Goal: Information Seeking & Learning: Learn about a topic

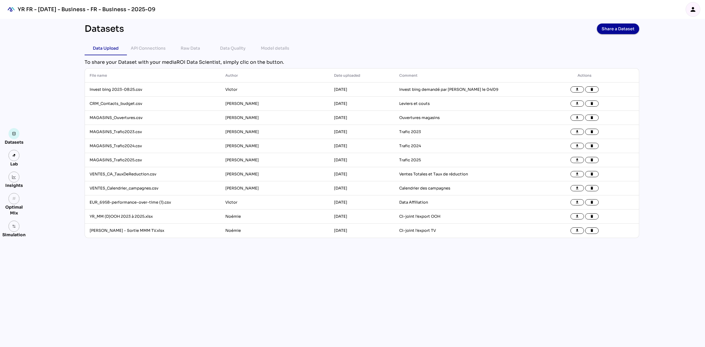
click at [6, 179] on div "Insights" at bounding box center [13, 180] width 23 height 17
click at [14, 179] on img at bounding box center [14, 177] width 4 height 4
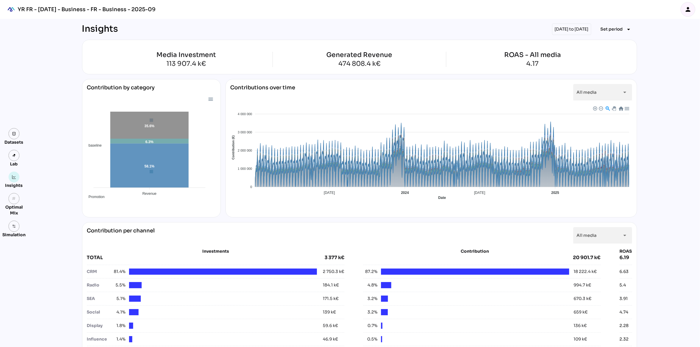
click at [567, 28] on div "[DATE] to [DATE]" at bounding box center [571, 29] width 39 height 11
click at [616, 31] on span "Set period" at bounding box center [611, 29] width 22 height 7
click at [608, 101] on div "Custom Period" at bounding box center [612, 98] width 39 height 5
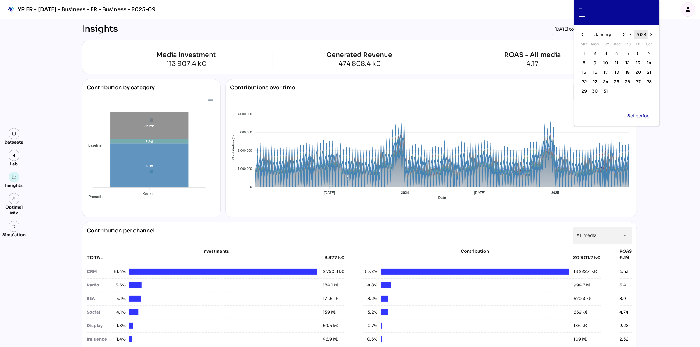
click at [640, 36] on span "2023" at bounding box center [640, 34] width 11 height 7
click at [637, 45] on span "2025" at bounding box center [633, 46] width 11 height 7
click at [605, 35] on span "January" at bounding box center [602, 34] width 17 height 7
click at [618, 60] on span "May" at bounding box center [616, 58] width 9 height 7
click at [595, 62] on span "5" at bounding box center [594, 63] width 3 height 6
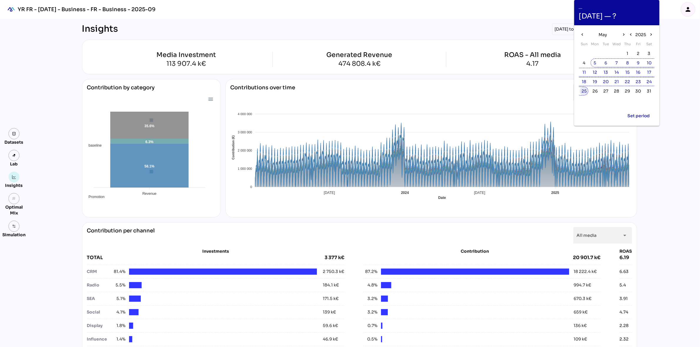
click at [581, 91] on span "25" at bounding box center [583, 91] width 5 height 6
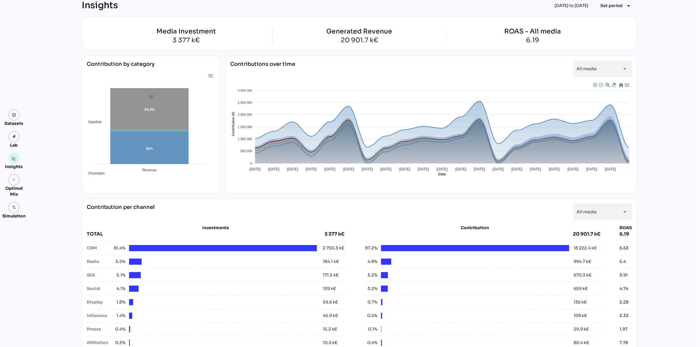
scroll to position [37, 0]
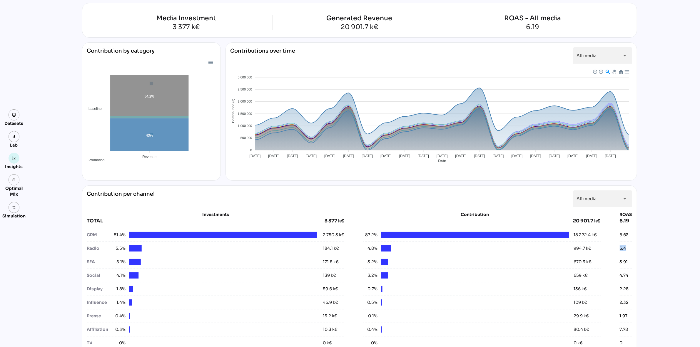
drag, startPoint x: 616, startPoint y: 249, endPoint x: 638, endPoint y: 249, distance: 22.0
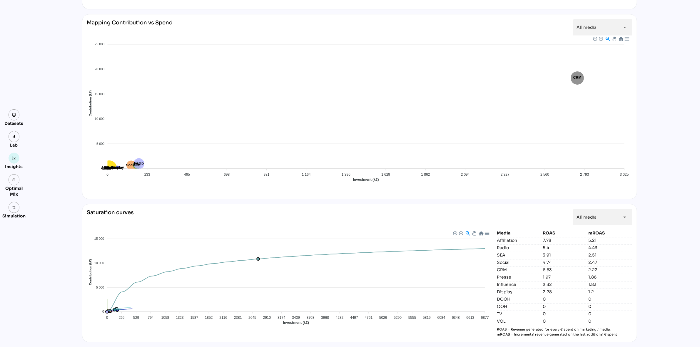
scroll to position [424, 0]
drag, startPoint x: 588, startPoint y: 249, endPoint x: 605, endPoint y: 248, distance: 17.1
click at [605, 248] on div "4.43" at bounding box center [609, 248] width 43 height 6
drag, startPoint x: 504, startPoint y: 337, endPoint x: 623, endPoint y: 341, distance: 119.1
click at [623, 334] on div "Saturation curves All media ********* arrow_drop_down Affiliation CRM DOOH Disp…" at bounding box center [359, 273] width 555 height 138
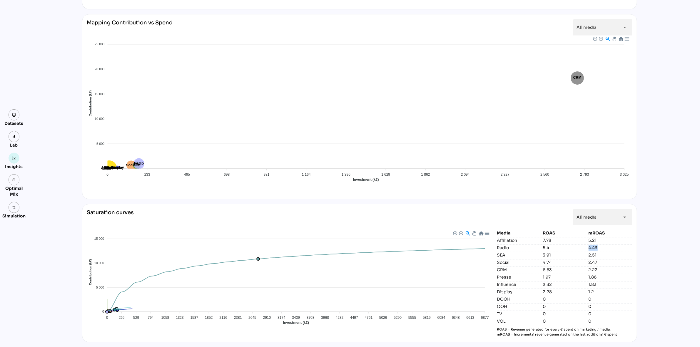
drag, startPoint x: 618, startPoint y: 336, endPoint x: 498, endPoint y: 322, distance: 120.5
click at [498, 322] on div "Media ROAS mROAS Affiliation 7.78 5.21 Radio 5.4 4.43 SEA 3.91 2.51 Social 4.74…" at bounding box center [564, 283] width 135 height 107
drag, startPoint x: 108, startPoint y: 215, endPoint x: 190, endPoint y: 219, distance: 82.4
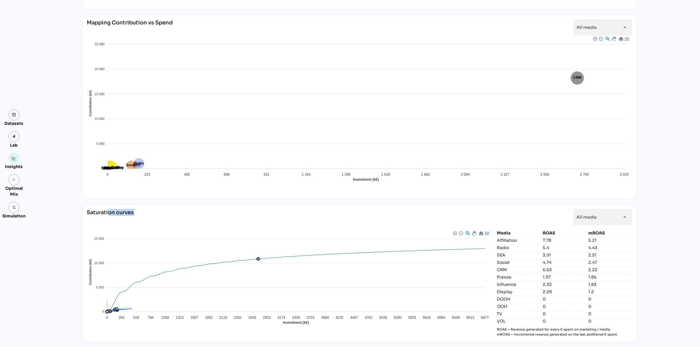
click at [190, 219] on div "Saturation curves All media ********* arrow_drop_down" at bounding box center [359, 219] width 545 height 21
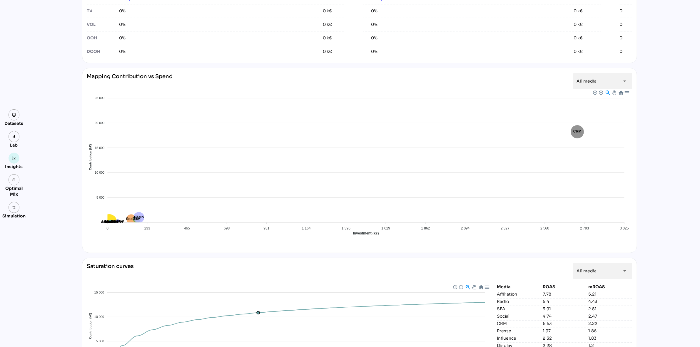
scroll to position [351, 0]
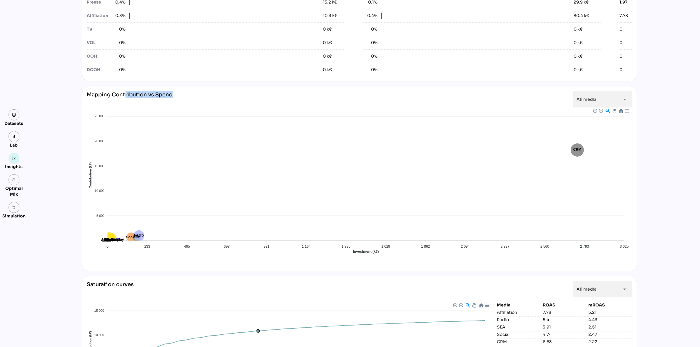
drag, startPoint x: 125, startPoint y: 93, endPoint x: 177, endPoint y: 100, distance: 52.4
click at [177, 100] on div "Mapping Contribution vs Spend All media ********* arrow_drop_down" at bounding box center [359, 99] width 545 height 16
click at [179, 98] on div "Mapping Contribution vs Spend All media ********* arrow_drop_down" at bounding box center [359, 99] width 545 height 16
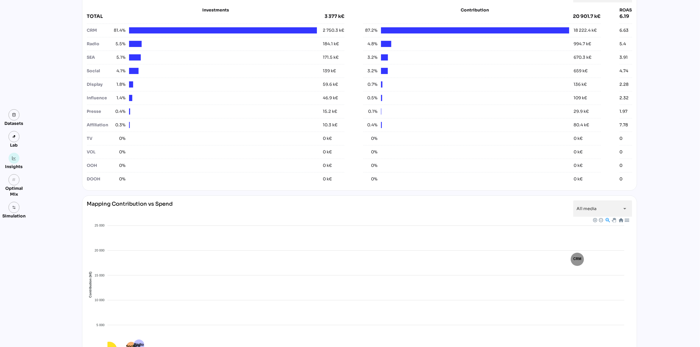
scroll to position [204, 0]
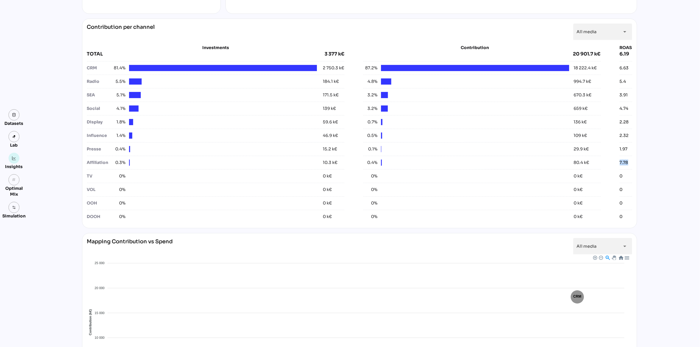
drag, startPoint x: 633, startPoint y: 172, endPoint x: 617, endPoint y: 160, distance: 19.8
click at [617, 160] on div "Contribution per channel All media ********* arrow_drop_down Investments TOTAL …" at bounding box center [359, 124] width 555 height 210
click at [633, 168] on div "Contribution per channel All media ********* arrow_drop_down Investments TOTAL …" at bounding box center [359, 124] width 555 height 210
drag, startPoint x: 631, startPoint y: 162, endPoint x: 616, endPoint y: 161, distance: 15.3
click at [616, 161] on div "Investments TOTAL 3 377 k€ CRM 81.4% 2 750.3 k€ Radio 5.5% 184.1 k€ SEA 5.1% 17…" at bounding box center [359, 134] width 545 height 179
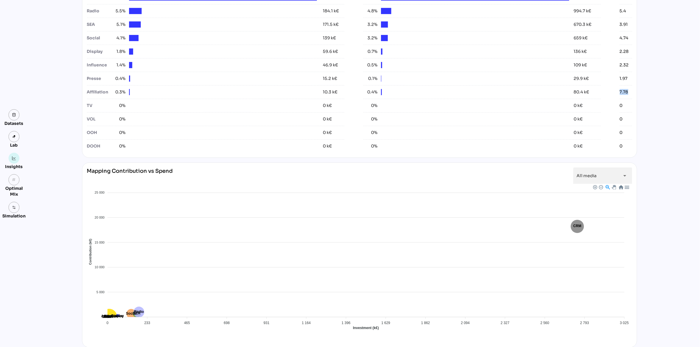
scroll to position [424, 0]
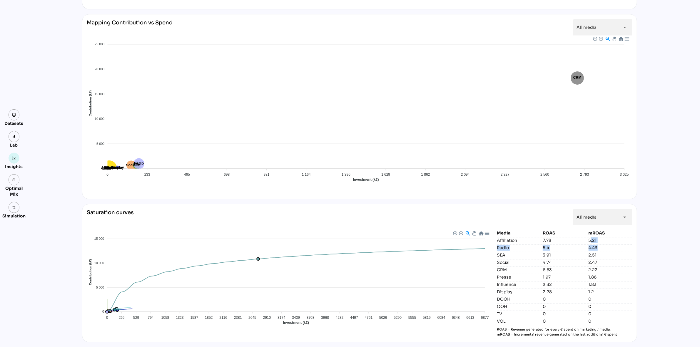
drag, startPoint x: 590, startPoint y: 240, endPoint x: 611, endPoint y: 245, distance: 21.6
click at [611, 245] on div "Media ROAS mROAS Affiliation 7.78 5.21 Radio 5.4 4.43 SEA 3.91 2.51 Social 4.74…" at bounding box center [564, 283] width 135 height 107
click at [621, 259] on div "Media ROAS mROAS Affiliation 7.78 5.21 Radio 5.4 4.43 SEA 3.91 2.51 Social 4.74…" at bounding box center [564, 283] width 135 height 107
click at [597, 295] on div "Media ROAS mROAS Affiliation 7.78 5.21 Radio 5.4 4.43 SEA 3.91 2.51 Social 4.74…" at bounding box center [564, 283] width 135 height 107
drag, startPoint x: 598, startPoint y: 285, endPoint x: 591, endPoint y: 286, distance: 6.5
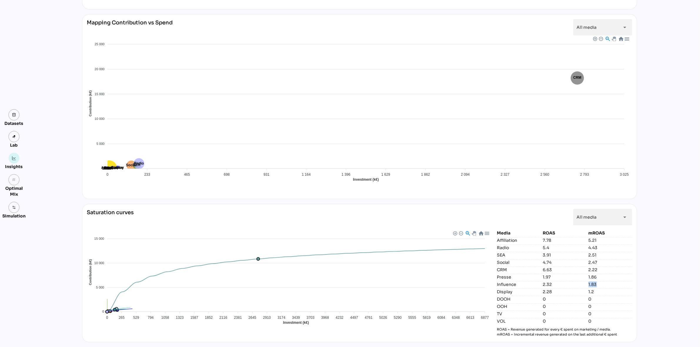
click at [591, 286] on div "1.83" at bounding box center [609, 284] width 43 height 6
drag, startPoint x: 606, startPoint y: 279, endPoint x: 586, endPoint y: 277, distance: 20.4
click at [586, 277] on div "Presse 1.97 1.86" at bounding box center [564, 277] width 135 height 6
drag, startPoint x: 595, startPoint y: 249, endPoint x: 587, endPoint y: 249, distance: 7.9
click at [587, 249] on div "Radio 5.4 4.43" at bounding box center [564, 247] width 135 height 6
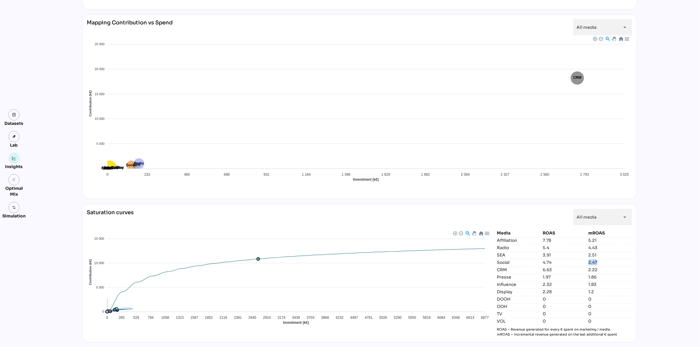
drag, startPoint x: 598, startPoint y: 264, endPoint x: 581, endPoint y: 264, distance: 17.3
click at [581, 264] on div "Social 4.74 2.47" at bounding box center [564, 262] width 135 height 6
drag, startPoint x: 608, startPoint y: 269, endPoint x: 588, endPoint y: 272, distance: 19.8
click at [588, 272] on div "2.22" at bounding box center [609, 270] width 43 height 6
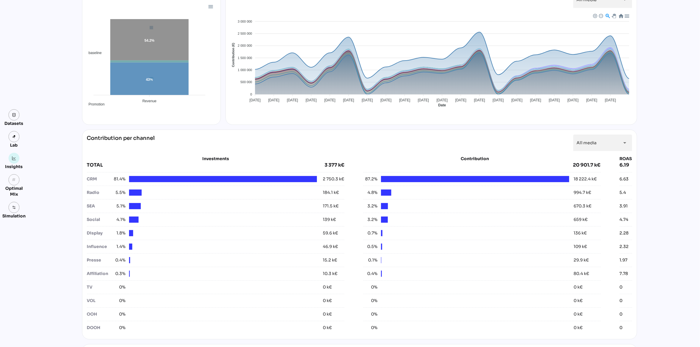
scroll to position [0, 0]
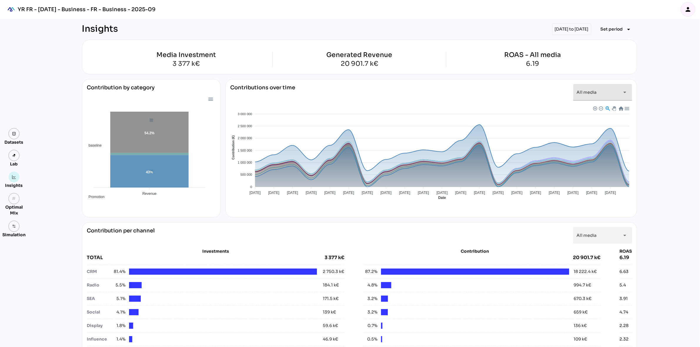
click at [610, 97] on div "All media *********" at bounding box center [596, 92] width 41 height 16
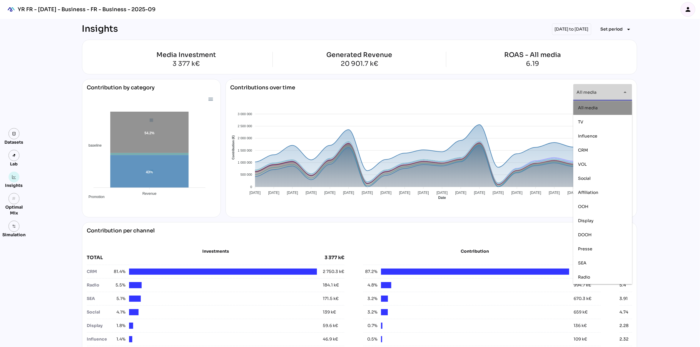
click at [569, 29] on div "[DATE] to [DATE]" at bounding box center [571, 29] width 39 height 11
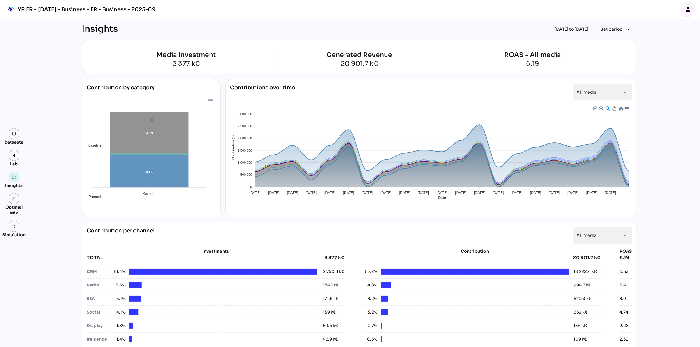
click at [569, 29] on div "[DATE] to [DATE]" at bounding box center [571, 29] width 39 height 11
click at [612, 27] on span "Set period" at bounding box center [611, 29] width 22 height 7
click at [603, 99] on div "Custom Period" at bounding box center [612, 98] width 39 height 5
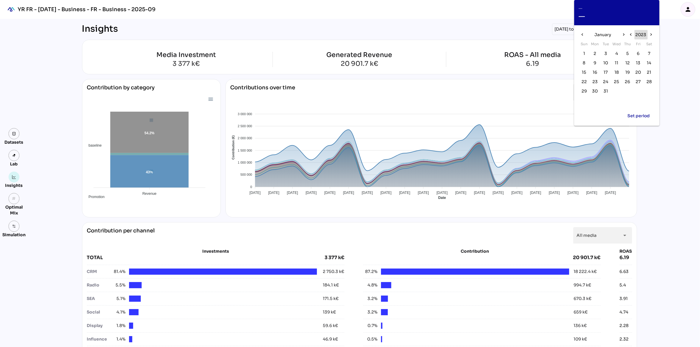
click at [640, 37] on span "2023" at bounding box center [640, 34] width 11 height 7
click at [619, 45] on span "2024" at bounding box center [616, 46] width 11 height 7
click at [600, 33] on span "January" at bounding box center [602, 34] width 17 height 7
click at [638, 78] on button "Sep" at bounding box center [641, 77] width 17 height 11
click at [627, 73] on span "19" at bounding box center [627, 72] width 4 height 6
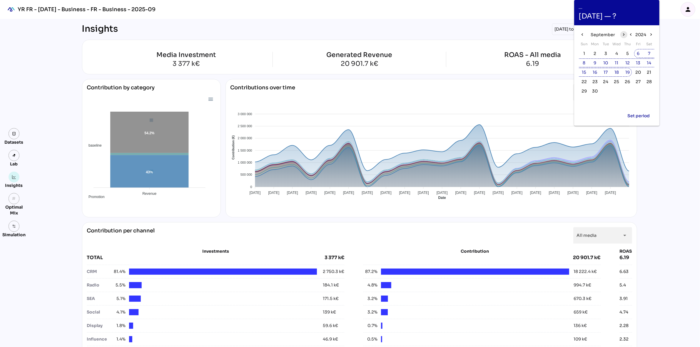
click at [623, 33] on icon "chevron_right" at bounding box center [623, 34] width 5 height 5
click at [615, 72] on span "16" at bounding box center [616, 72] width 4 height 6
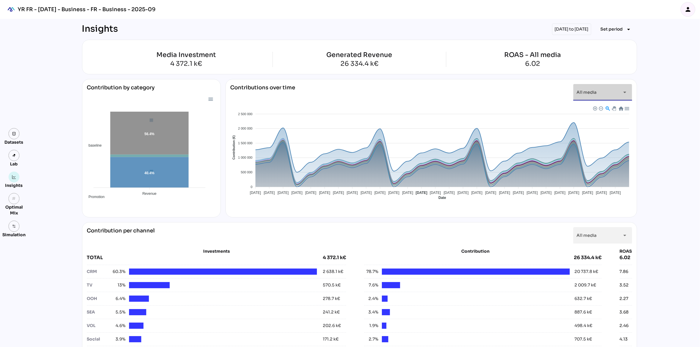
click at [626, 90] on icon "arrow_drop_down" at bounding box center [624, 92] width 7 height 7
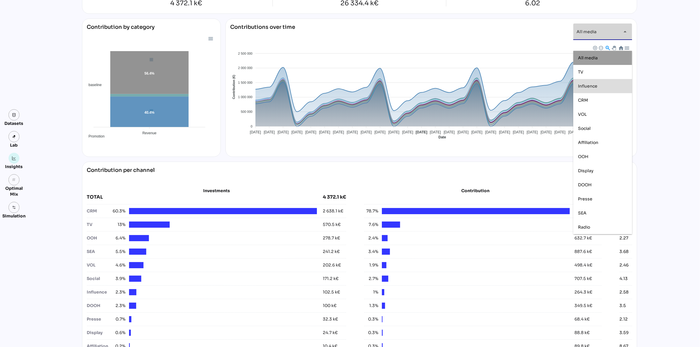
scroll to position [73, 0]
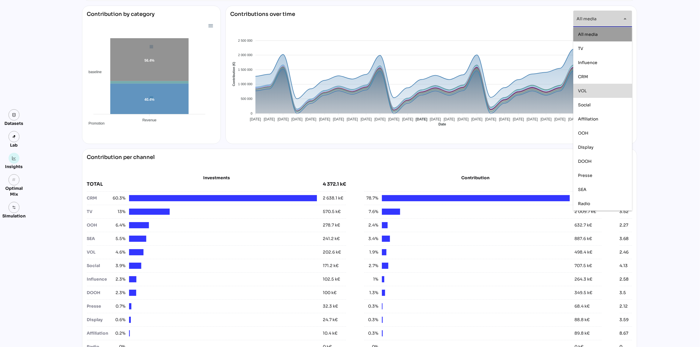
click at [610, 94] on div "VOL" at bounding box center [602, 90] width 49 height 9
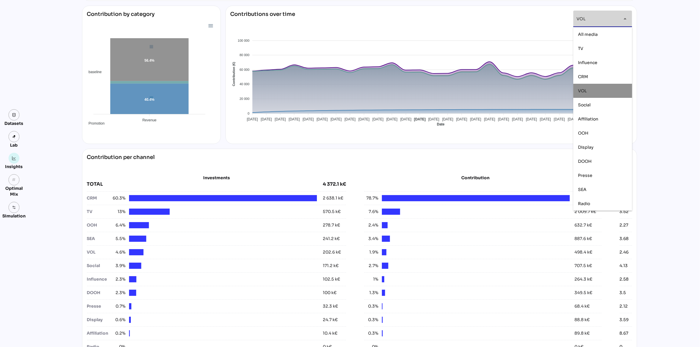
click at [586, 93] on span "VOL" at bounding box center [582, 90] width 9 height 5
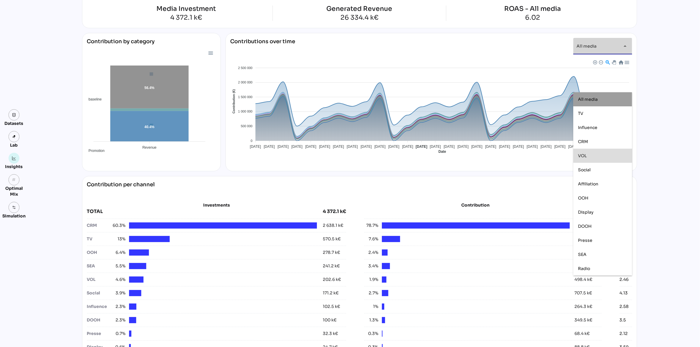
scroll to position [0, 0]
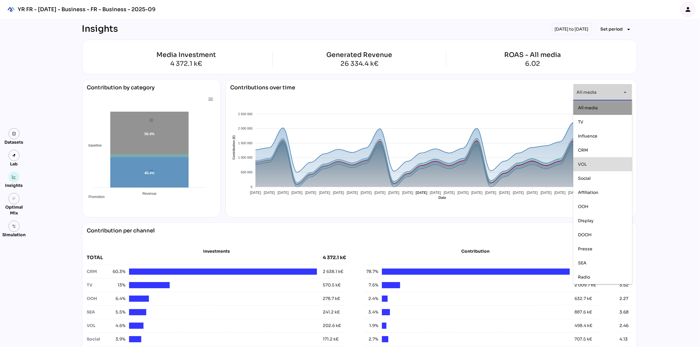
click at [605, 165] on div "VOL" at bounding box center [602, 164] width 49 height 5
type input "***"
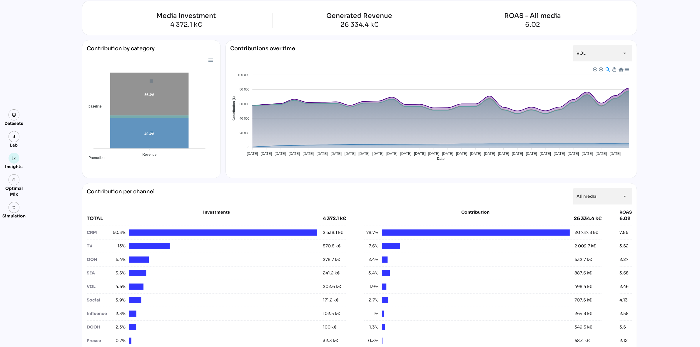
scroll to position [37, 0]
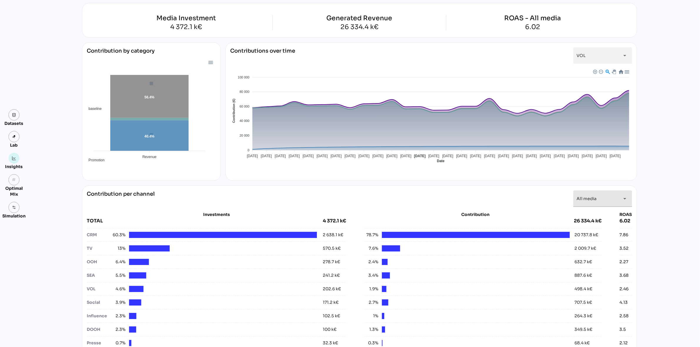
click at [613, 198] on div "All media *********" at bounding box center [596, 198] width 41 height 16
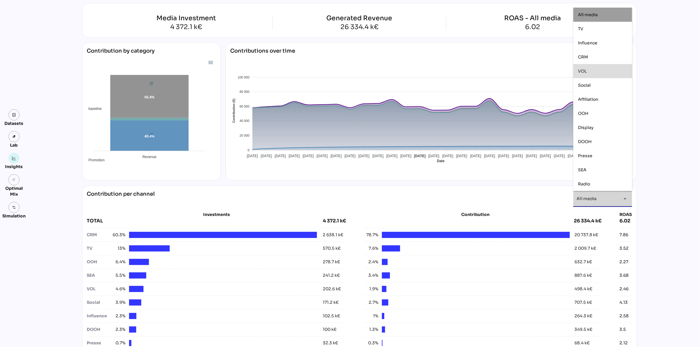
click at [593, 71] on div "VOL" at bounding box center [602, 70] width 49 height 5
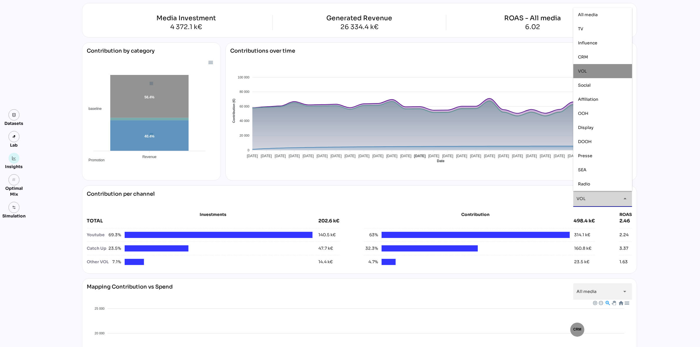
click at [59, 89] on div "Datasets Lab Insights grain Optimal Mix Simulation Insights [DATE] to [DATE] Se…" at bounding box center [350, 296] width 700 height 629
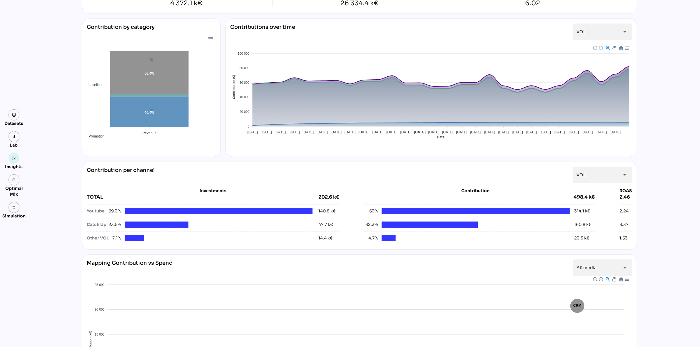
scroll to position [73, 0]
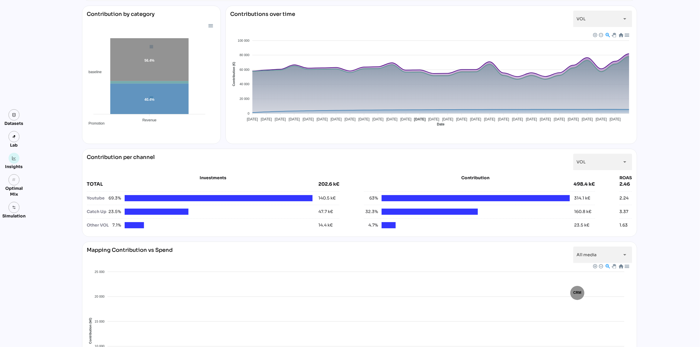
drag, startPoint x: 628, startPoint y: 197, endPoint x: 620, endPoint y: 204, distance: 10.6
click at [620, 204] on div "2.24 3.37 1.63" at bounding box center [625, 209] width 12 height 37
click at [664, 213] on div "Datasets Lab Insights grain Optimal Mix Simulation Insights [DATE] to [DATE] Se…" at bounding box center [350, 259] width 700 height 629
drag, startPoint x: 632, startPoint y: 202, endPoint x: 615, endPoint y: 200, distance: 16.8
click at [615, 200] on div "Contribution per channel VOL *** arrow_drop_down Investments TOTAL 202.6 k€ You…" at bounding box center [359, 193] width 555 height 88
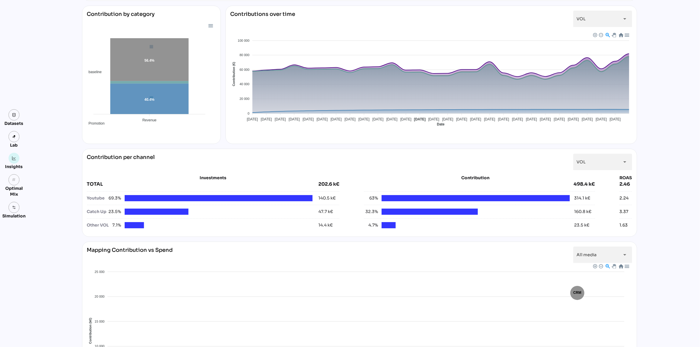
click at [674, 215] on div "Datasets Lab Insights grain Optimal Mix Simulation Insights [DATE] to [DATE] Se…" at bounding box center [350, 259] width 700 height 629
click at [653, 199] on div "Datasets Lab Insights grain Optimal Mix Simulation Insights [DATE] to [DATE] Se…" at bounding box center [350, 259] width 700 height 629
drag, startPoint x: 632, startPoint y: 201, endPoint x: 615, endPoint y: 200, distance: 17.0
click at [614, 200] on div "Contribution per channel VOL *** arrow_drop_down Investments TOTAL 202.6 k€ You…" at bounding box center [359, 193] width 555 height 88
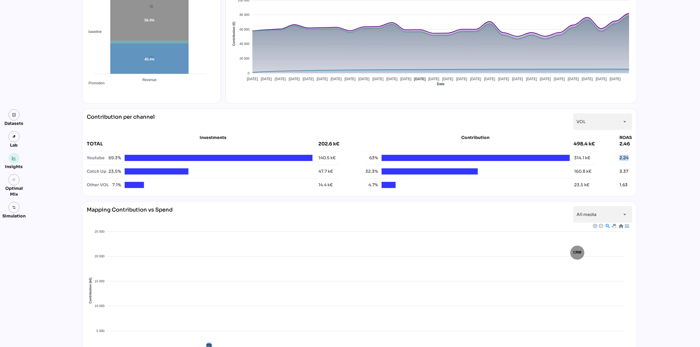
scroll to position [82, 0]
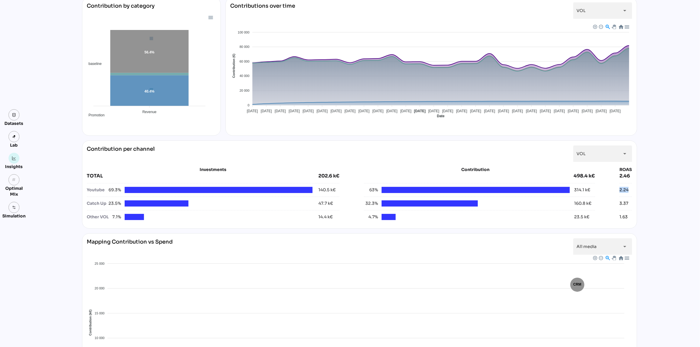
click at [658, 193] on div "Datasets Lab Insights grain Optimal Mix Simulation Insights [DATE] to [DATE] Se…" at bounding box center [350, 251] width 700 height 629
drag, startPoint x: 666, startPoint y: 184, endPoint x: 668, endPoint y: 193, distance: 9.3
click at [668, 193] on div "Datasets Lab Insights grain Optimal Mix Simulation Insights [DATE] to [DATE] Se…" at bounding box center [350, 251] width 700 height 629
click at [614, 149] on div "VOL ***" at bounding box center [596, 153] width 41 height 16
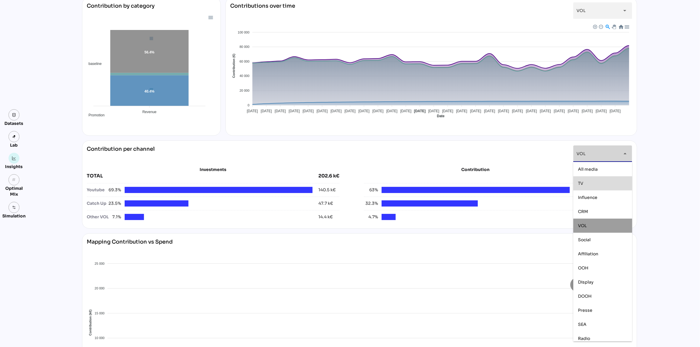
click at [596, 182] on div "TV" at bounding box center [602, 183] width 49 height 5
type input "*******"
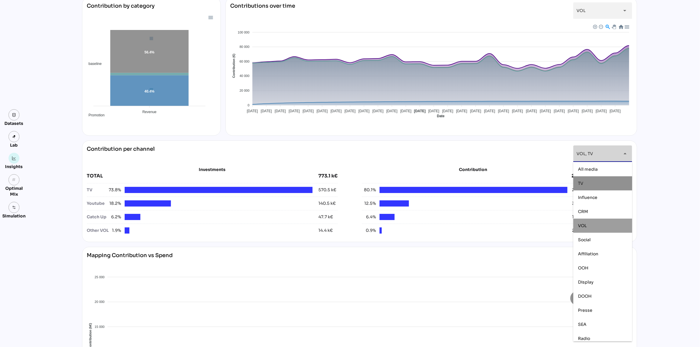
click at [661, 189] on div "Datasets Lab Insights grain Optimal Mix Simulation Insights [DATE] to [DATE] Se…" at bounding box center [350, 258] width 700 height 643
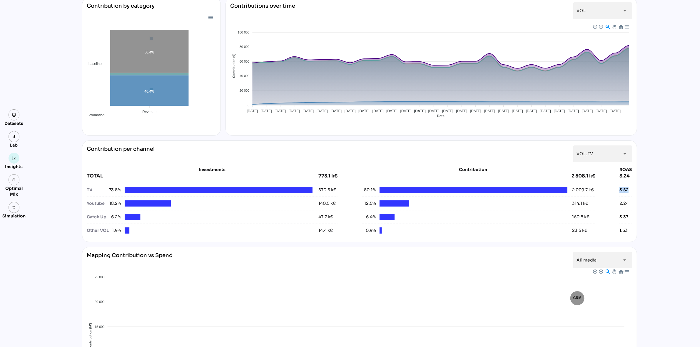
drag, startPoint x: 632, startPoint y: 190, endPoint x: 616, endPoint y: 188, distance: 16.2
click at [616, 188] on div "Contribution per channel VOL, TV ******* arrow_drop_down Investments TOTAL 773.…" at bounding box center [359, 191] width 555 height 102
click at [681, 217] on div "Datasets Lab Insights grain Optimal Mix Simulation Insights [DATE] to [DATE] Se…" at bounding box center [350, 258] width 700 height 643
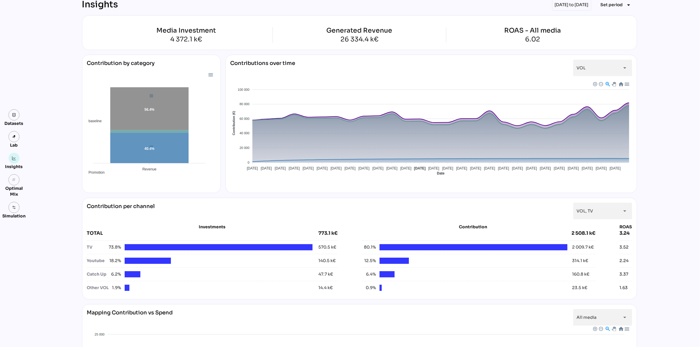
scroll to position [0, 0]
